Goal: Navigation & Orientation: Find specific page/section

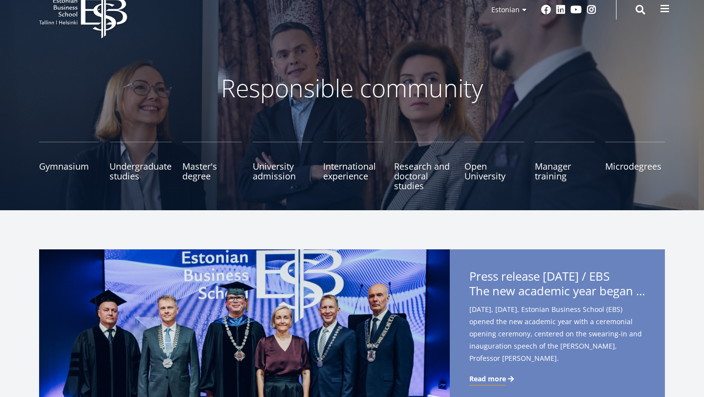
click at [670, 11] on button at bounding box center [665, 9] width 20 height 20
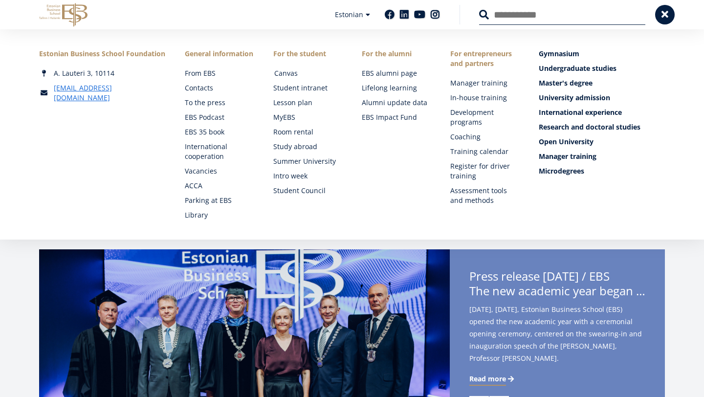
click at [286, 71] on font "Canvas" at bounding box center [285, 72] width 23 height 9
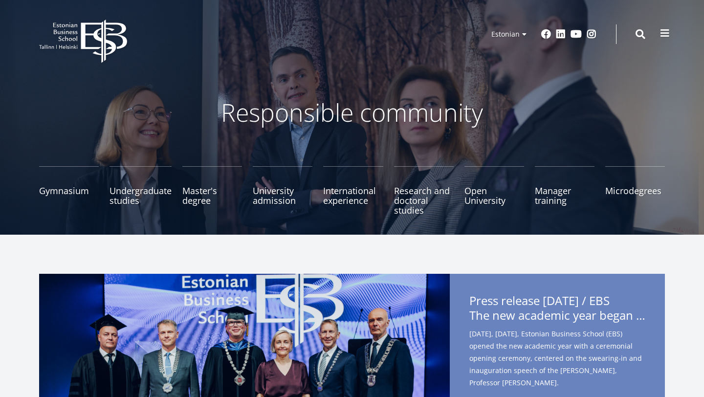
click at [665, 33] on span at bounding box center [665, 33] width 10 height 10
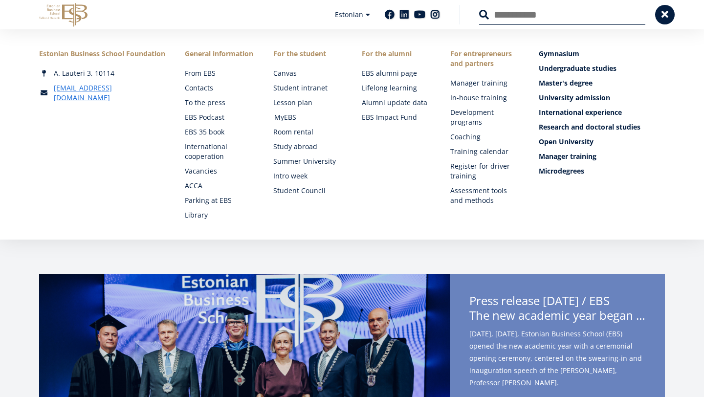
click at [288, 116] on font "MyEBS" at bounding box center [285, 116] width 22 height 9
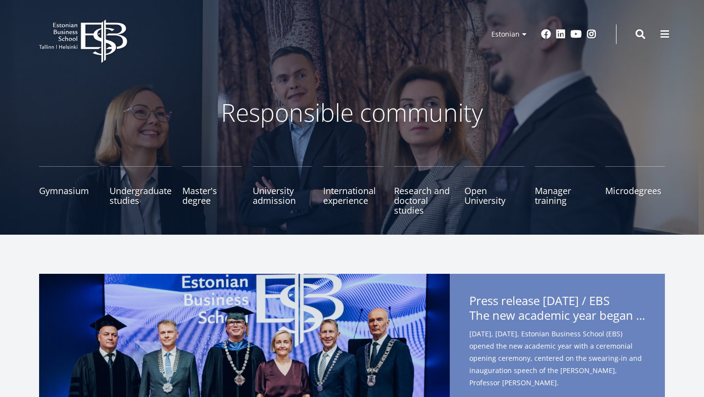
click at [666, 32] on span at bounding box center [665, 34] width 10 height 10
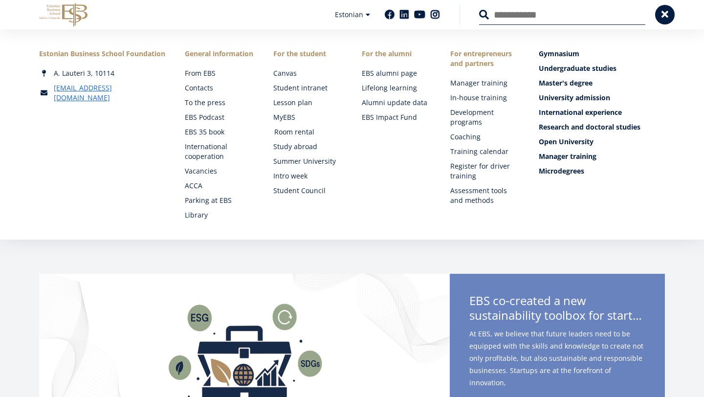
click at [293, 134] on font "Room rental" at bounding box center [294, 131] width 40 height 9
